Goal: Information Seeking & Learning: Learn about a topic

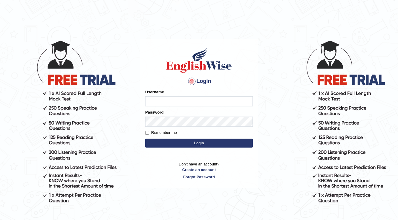
click at [178, 102] on input "Username" at bounding box center [198, 101] width 107 height 10
type input "Badmaarag"
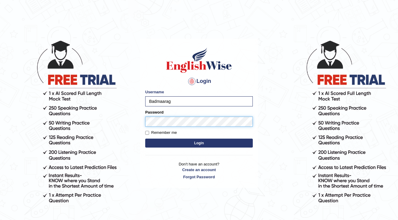
click at [145, 139] on button "Login" at bounding box center [198, 143] width 107 height 9
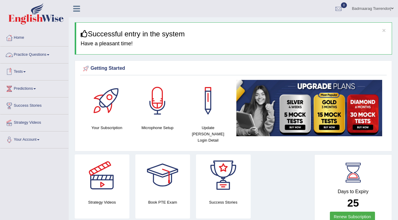
click at [19, 56] on link "Practice Questions" at bounding box center [34, 54] width 68 height 15
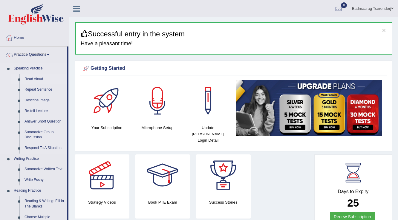
click at [30, 80] on link "Read Aloud" at bounding box center [44, 79] width 45 height 11
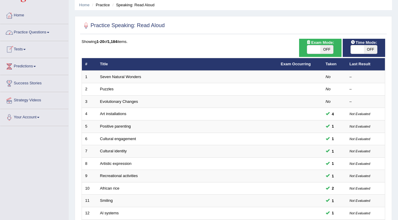
scroll to position [24, 0]
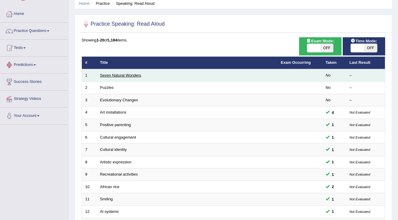
click at [118, 74] on link "Seven Natural Wonders" at bounding box center [120, 75] width 41 height 4
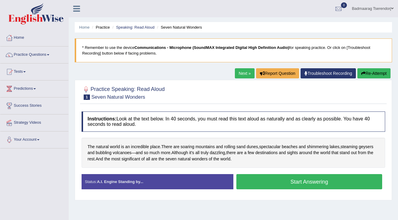
click at [207, 185] on div "Status: A.I. Engine Standing by..." at bounding box center [158, 181] width 152 height 15
click at [274, 183] on button "Start Answering" at bounding box center [309, 181] width 146 height 15
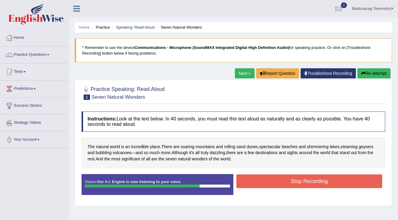
click at [281, 182] on button "Stop Recording" at bounding box center [309, 182] width 146 height 14
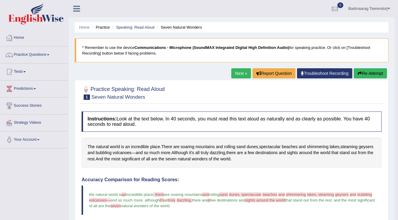
click at [239, 72] on link "Next »" at bounding box center [241, 73] width 20 height 10
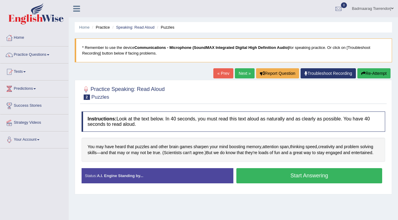
click at [329, 177] on button "Start Answering" at bounding box center [309, 175] width 146 height 15
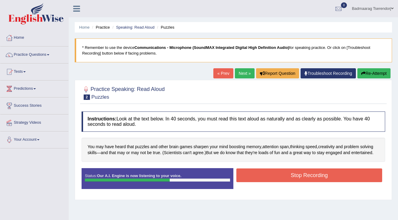
click at [329, 177] on button "Stop Recording" at bounding box center [309, 176] width 146 height 14
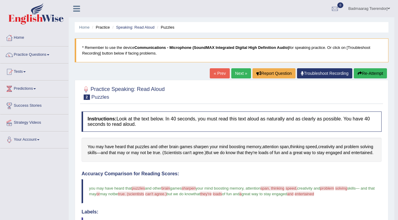
click at [238, 69] on link "Next »" at bounding box center [241, 73] width 20 height 10
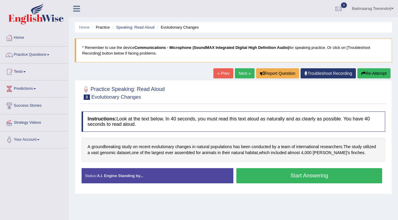
click at [312, 171] on button "Start Answering" at bounding box center [309, 175] width 146 height 15
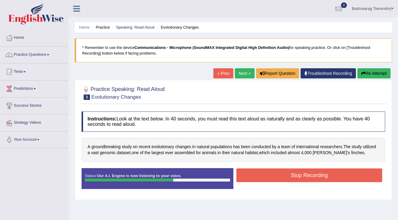
click at [348, 181] on button "Stop Recording" at bounding box center [309, 176] width 146 height 14
click at [348, 181] on div "Status: Our A.I. Engine is now listening to your voice. Start Answering Stop Re…" at bounding box center [233, 181] width 303 height 27
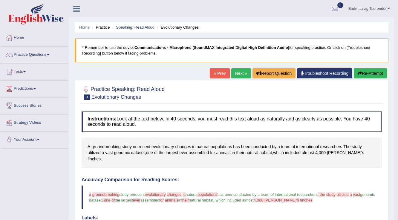
click at [238, 73] on link "Next »" at bounding box center [241, 73] width 20 height 10
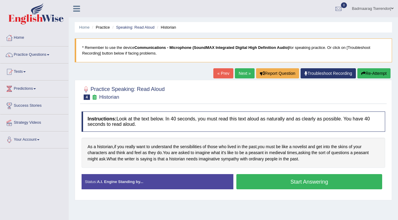
click at [267, 185] on button "Start Answering" at bounding box center [309, 181] width 146 height 15
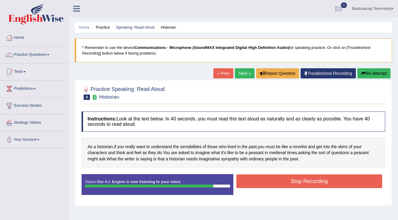
click at [281, 185] on button "Stop Recording" at bounding box center [309, 182] width 146 height 14
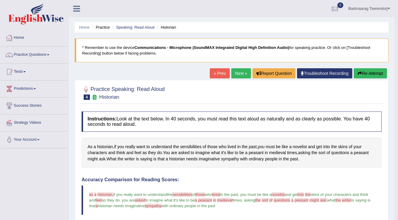
click at [237, 73] on link "Next »" at bounding box center [241, 73] width 20 height 10
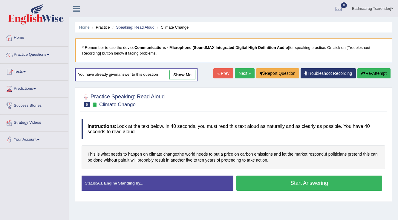
click at [354, 185] on button "Start Answering" at bounding box center [309, 183] width 146 height 15
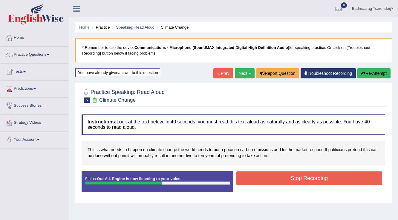
click at [267, 179] on button "Stop Recording" at bounding box center [309, 179] width 146 height 14
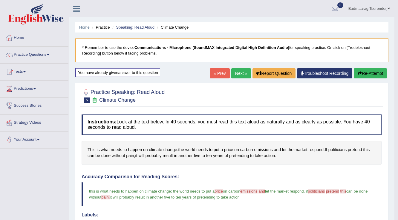
click at [241, 73] on link "Next »" at bounding box center [241, 73] width 20 height 10
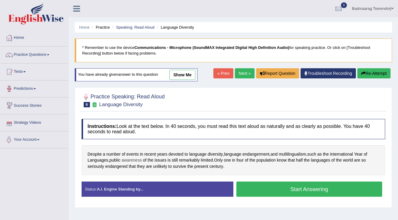
click at [139, 159] on span "awareness" at bounding box center [132, 160] width 20 height 6
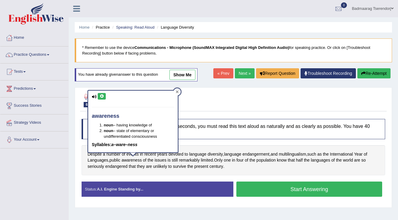
click at [177, 94] on div at bounding box center [176, 91] width 7 height 7
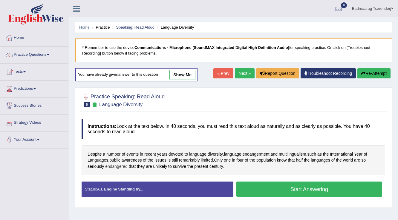
click at [119, 166] on span "endangered" at bounding box center [116, 167] width 22 height 6
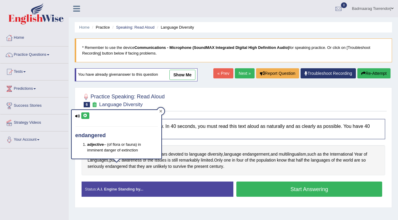
click at [160, 113] on div at bounding box center [160, 111] width 7 height 7
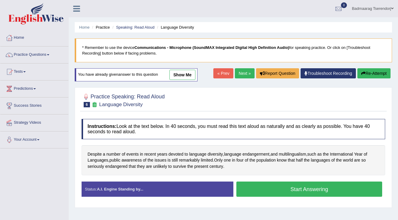
click at [275, 191] on button "Start Answering" at bounding box center [309, 189] width 146 height 15
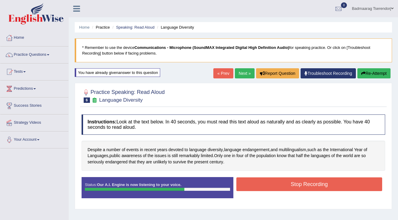
click at [274, 186] on button "Stop Recording" at bounding box center [309, 185] width 146 height 14
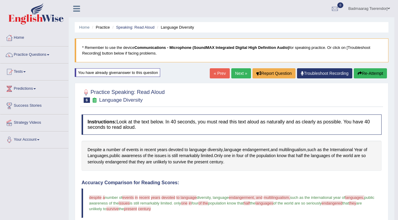
click at [387, 9] on link "Badmaarag Tserendorj" at bounding box center [369, 8] width 50 height 16
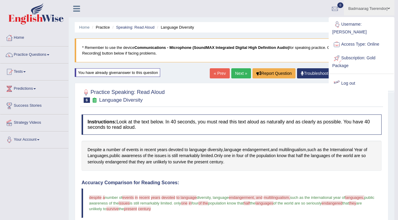
click at [357, 79] on link "Log out" at bounding box center [361, 84] width 64 height 14
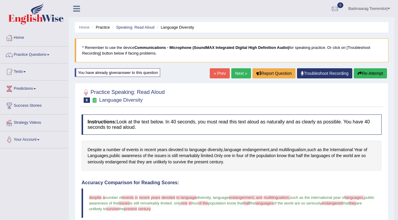
click at [357, 79] on div "« Prev Next » Report Question Troubleshoot Recording Re-Attempt" at bounding box center [299, 74] width 179 height 12
